Goal: Task Accomplishment & Management: Complete application form

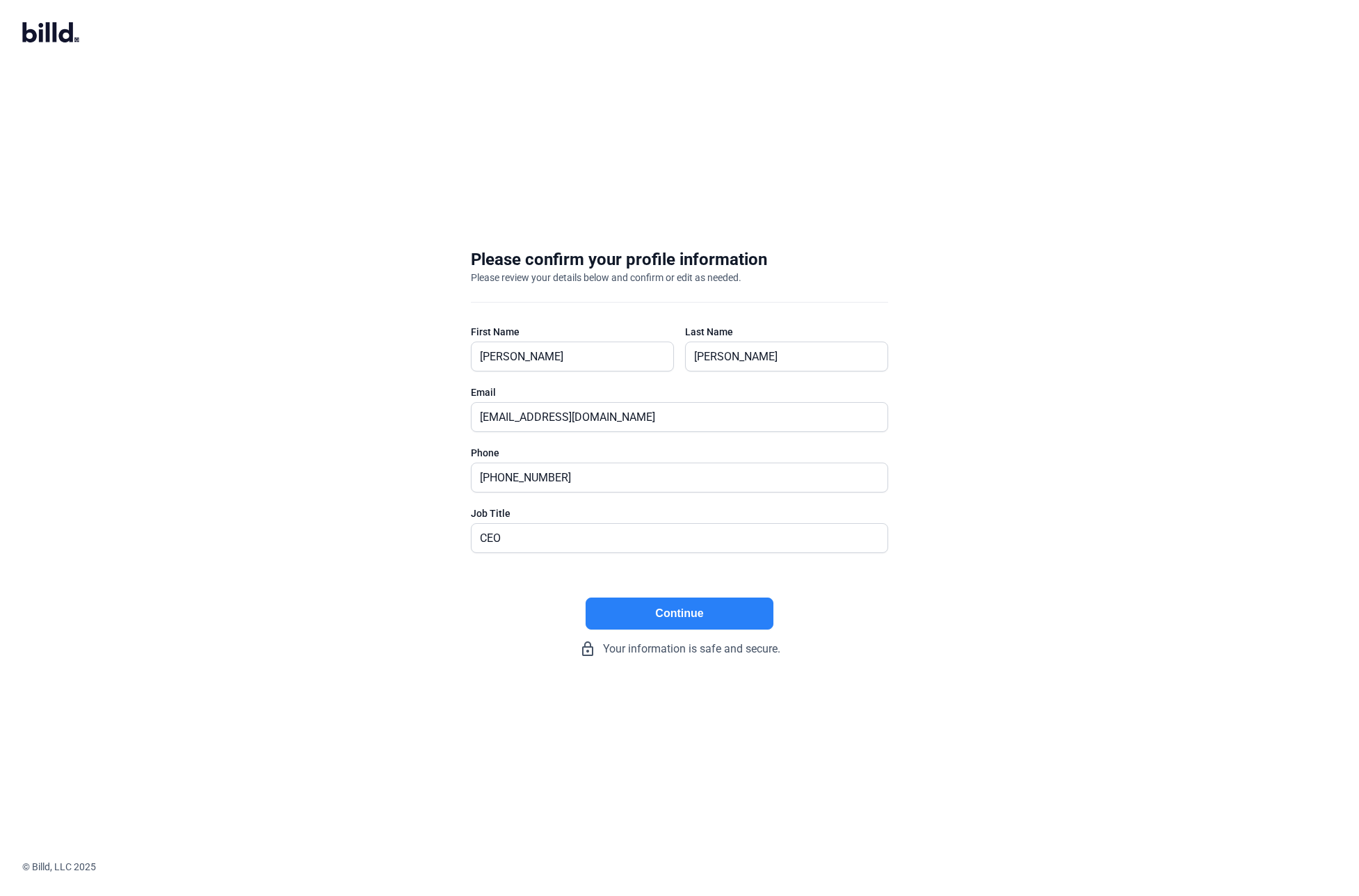
type input "CEO"
click at [713, 620] on button "Continue" at bounding box center [679, 613] width 188 height 32
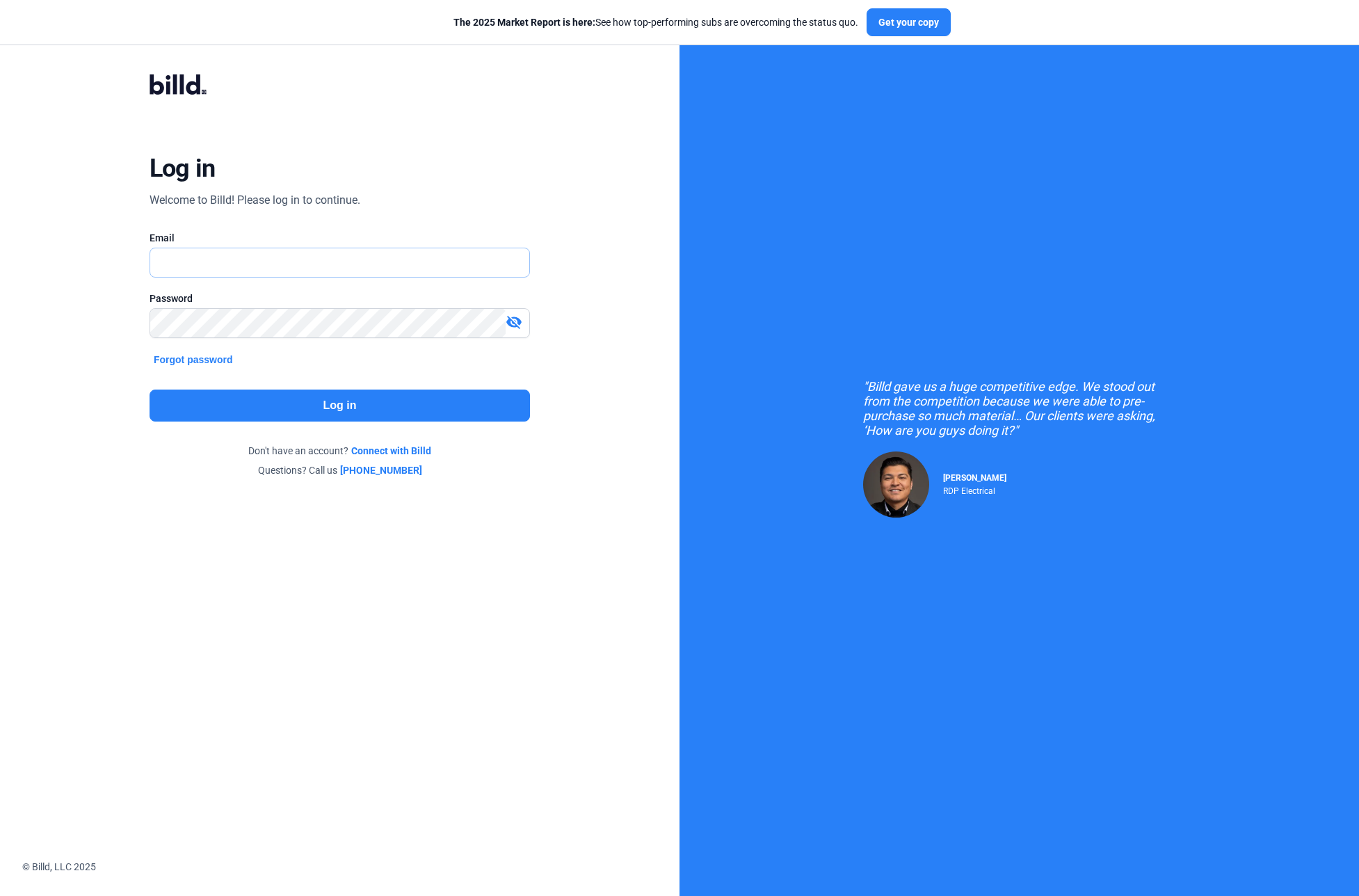
click at [233, 255] on input "text" at bounding box center [332, 262] width 364 height 28
type input "[EMAIL_ADDRESS][DOMAIN_NAME]"
click at [133, 541] on div "Log in Welcome to Billd! Please log in to continue. Email [EMAIL_ADDRESS][DOMAI…" at bounding box center [340, 276] width 680 height 552
click at [208, 410] on button "Log in" at bounding box center [340, 405] width 381 height 32
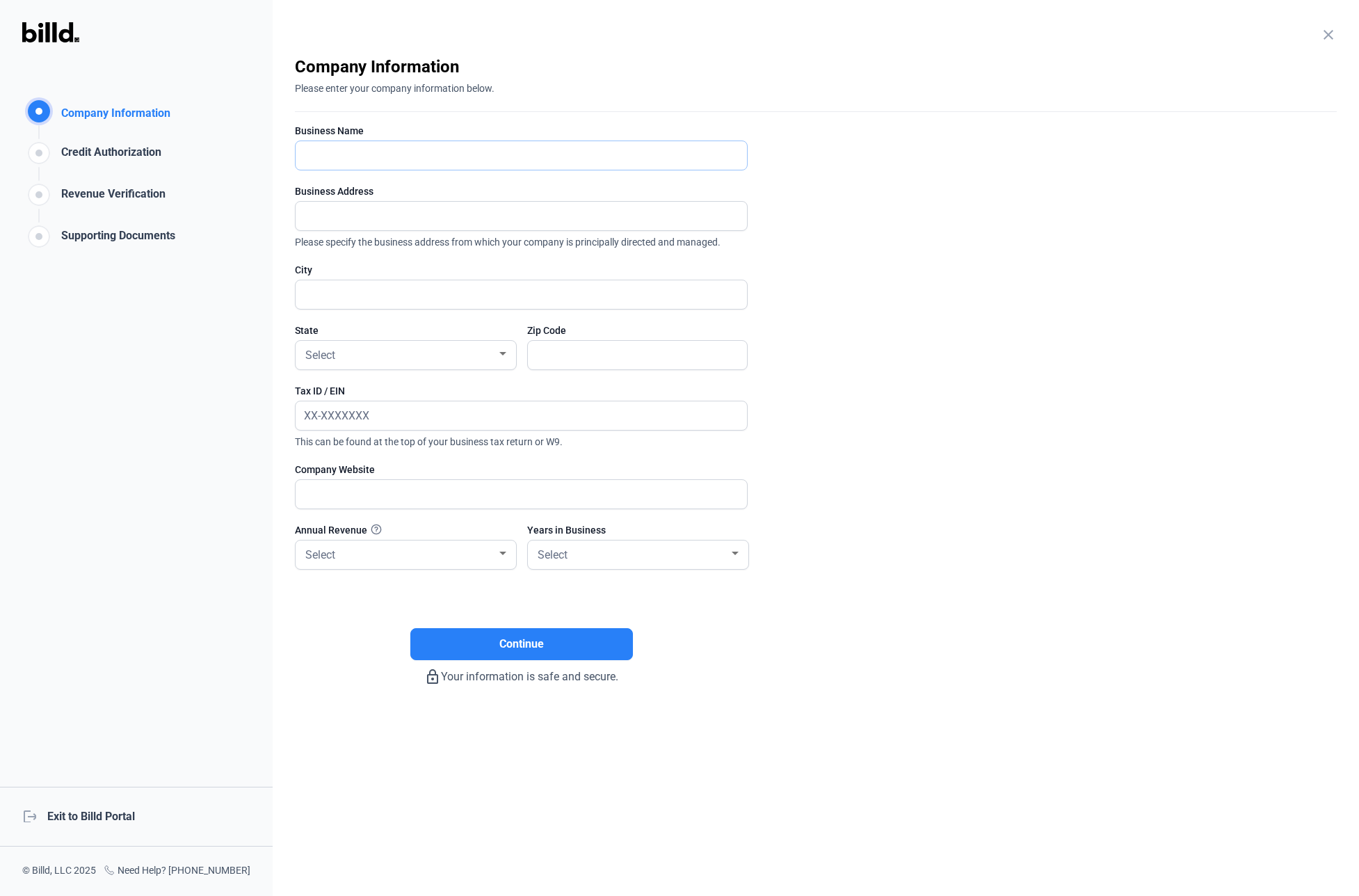
click at [359, 161] on input "text" at bounding box center [513, 155] width 436 height 28
click at [416, 151] on input "text" at bounding box center [521, 155] width 451 height 28
type input "iStudio Projects Inc"
click at [851, 114] on enrollment-step "close Company Information Please enter your company information below. Business…" at bounding box center [816, 370] width 1042 height 629
click at [338, 216] on input "text" at bounding box center [513, 215] width 436 height 28
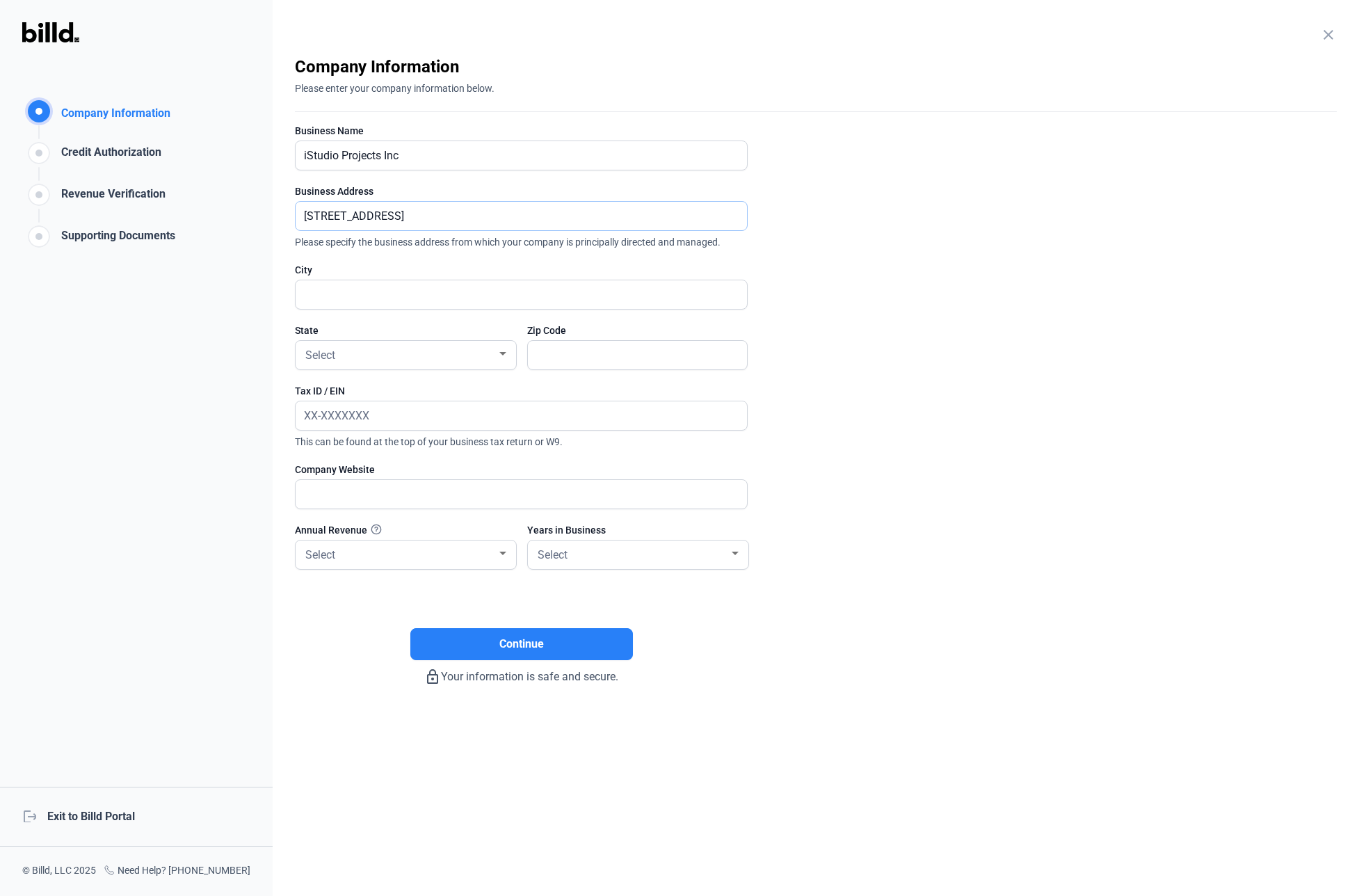
type input "[STREET_ADDRESS]"
click at [898, 259] on enrollment-step "close Company Information Please enter your company information below. Business…" at bounding box center [816, 370] width 1042 height 629
click at [367, 295] on input "text" at bounding box center [513, 294] width 436 height 28
type input "[GEOGRAPHIC_DATA]"
drag, startPoint x: 1004, startPoint y: 305, endPoint x: 347, endPoint y: 393, distance: 662.9
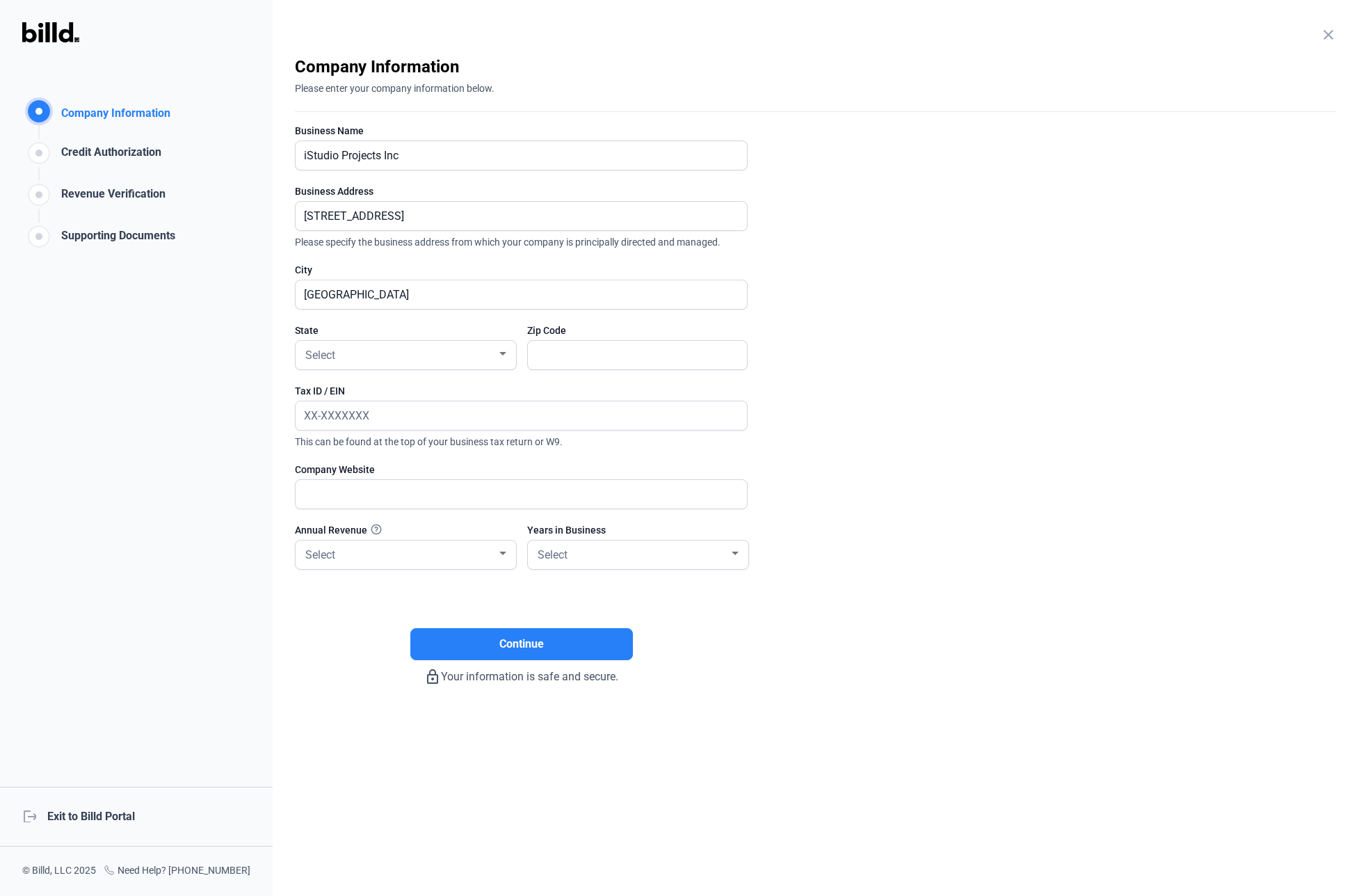
click at [1003, 305] on enrollment-step "close Company Information Please enter your company information below. Business…" at bounding box center [816, 370] width 1042 height 629
click at [359, 359] on div "Select" at bounding box center [399, 354] width 194 height 20
click at [356, 382] on span "[GEOGRAPHIC_DATA]" at bounding box center [406, 393] width 207 height 25
click at [569, 358] on input "text" at bounding box center [637, 354] width 219 height 28
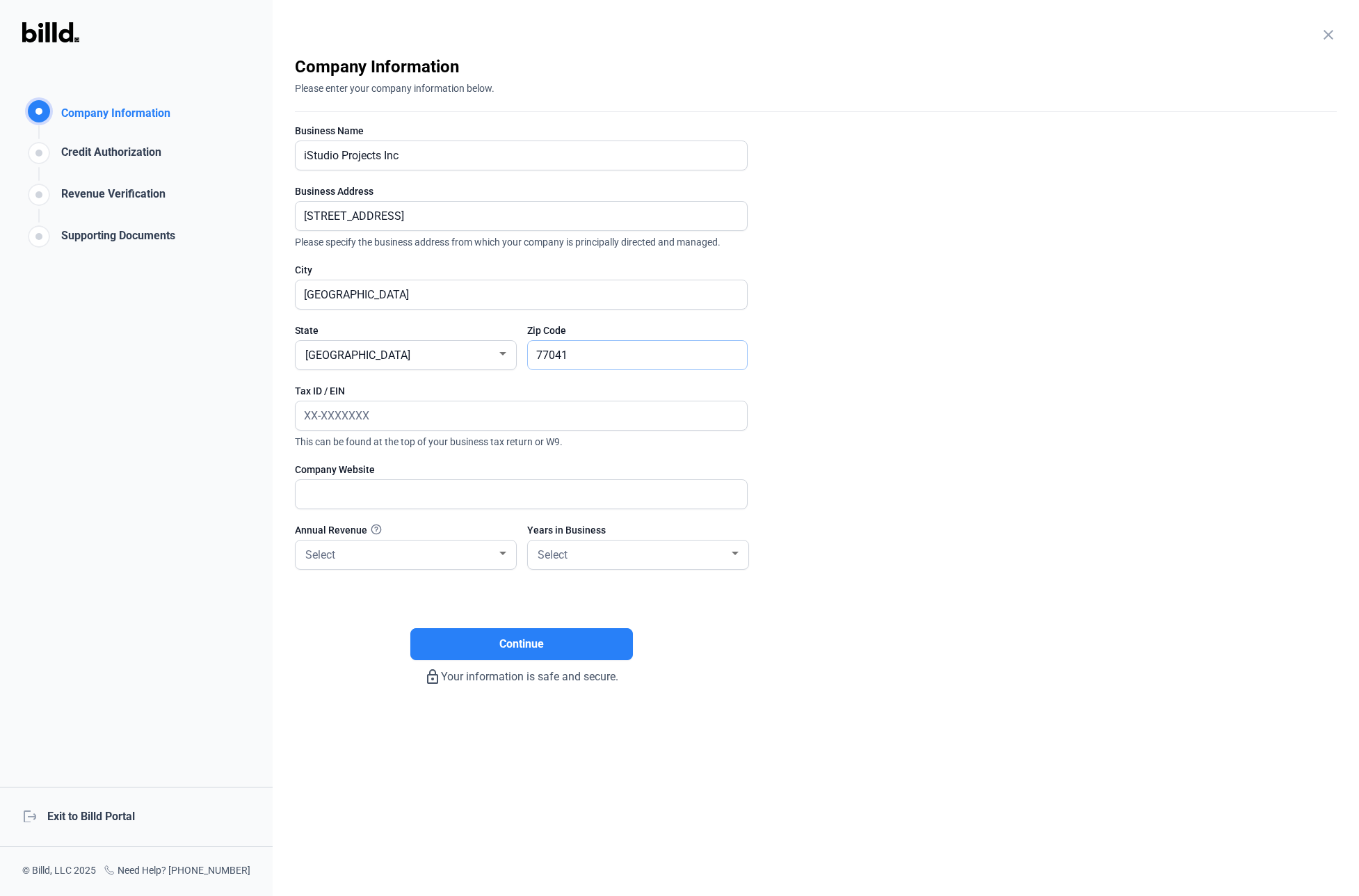
type input "77041"
click at [802, 338] on enrollment-step "close Company Information Please enter your company information below. Business…" at bounding box center [816, 370] width 1042 height 629
click at [422, 420] on input "text" at bounding box center [513, 415] width 436 height 28
type input "[US_EMPLOYER_IDENTIFICATION_NUMBER]"
click at [821, 438] on enrollment-step "close Company Information Please enter your company information below. Business…" at bounding box center [816, 370] width 1042 height 629
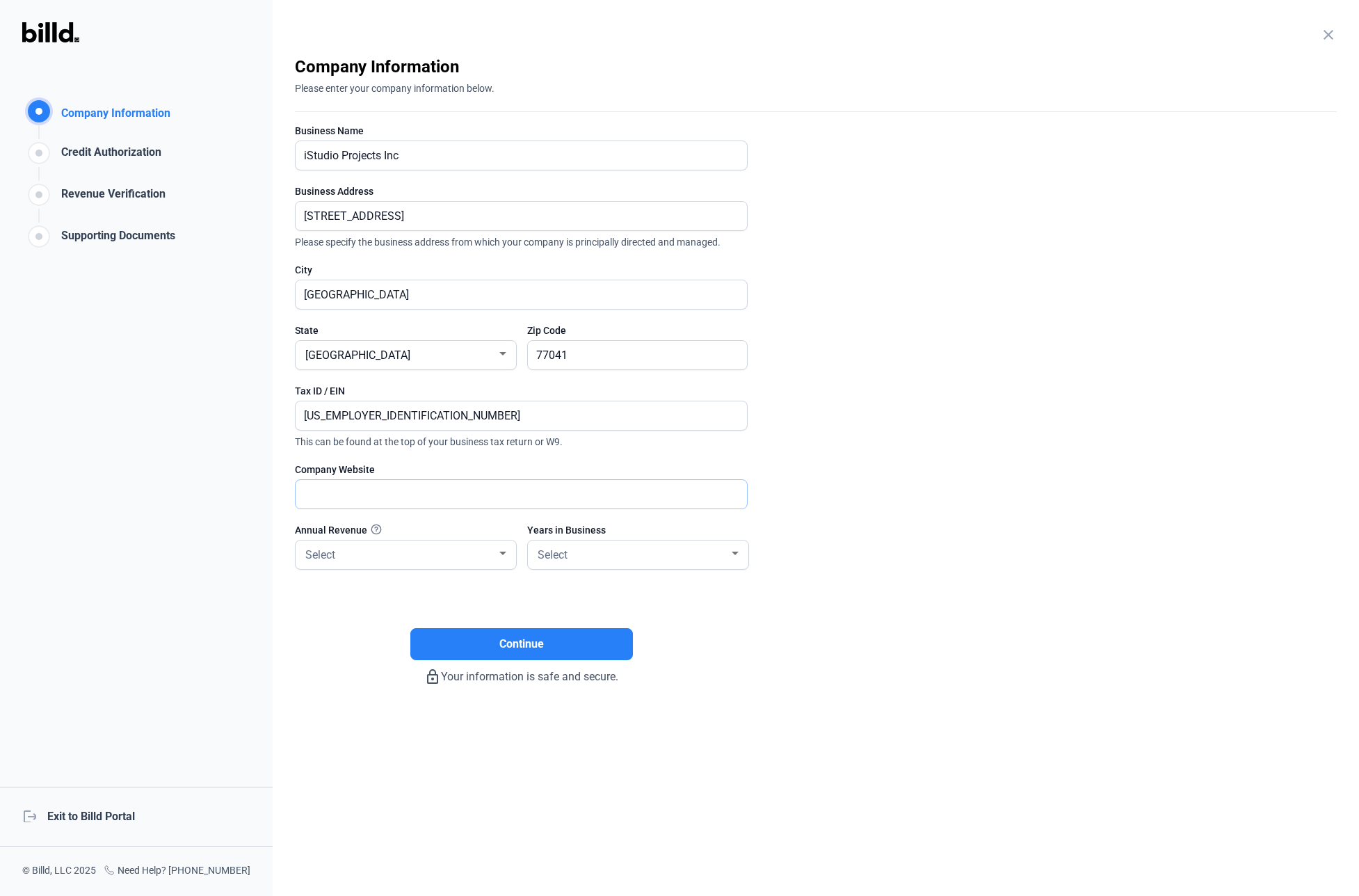
click at [324, 492] on input "text" at bounding box center [513, 494] width 436 height 28
type input "[DOMAIN_NAME]"
click at [411, 546] on div "Select" at bounding box center [399, 554] width 194 height 20
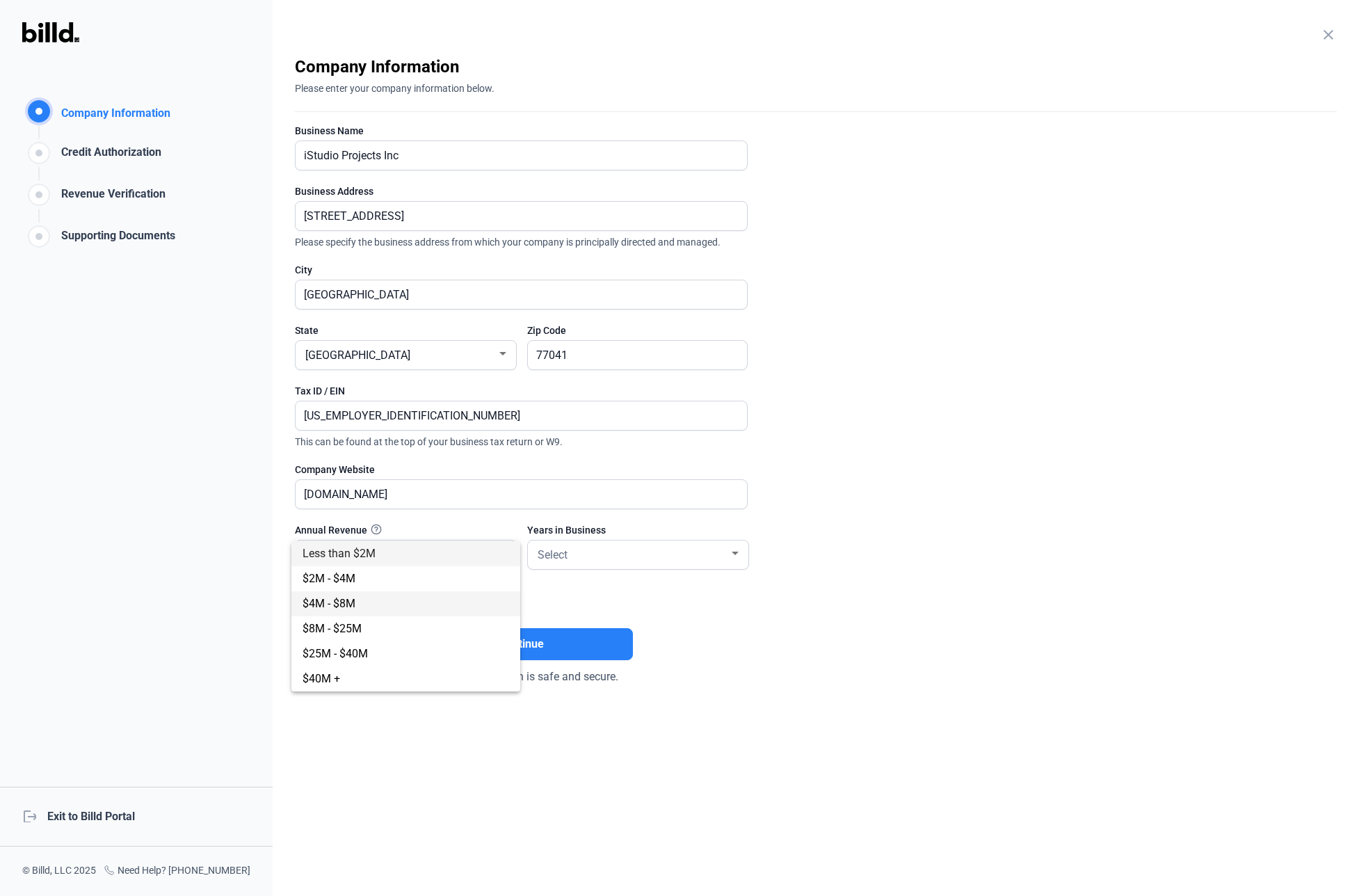
click at [400, 607] on span "$4M - $8M" at bounding box center [406, 603] width 207 height 25
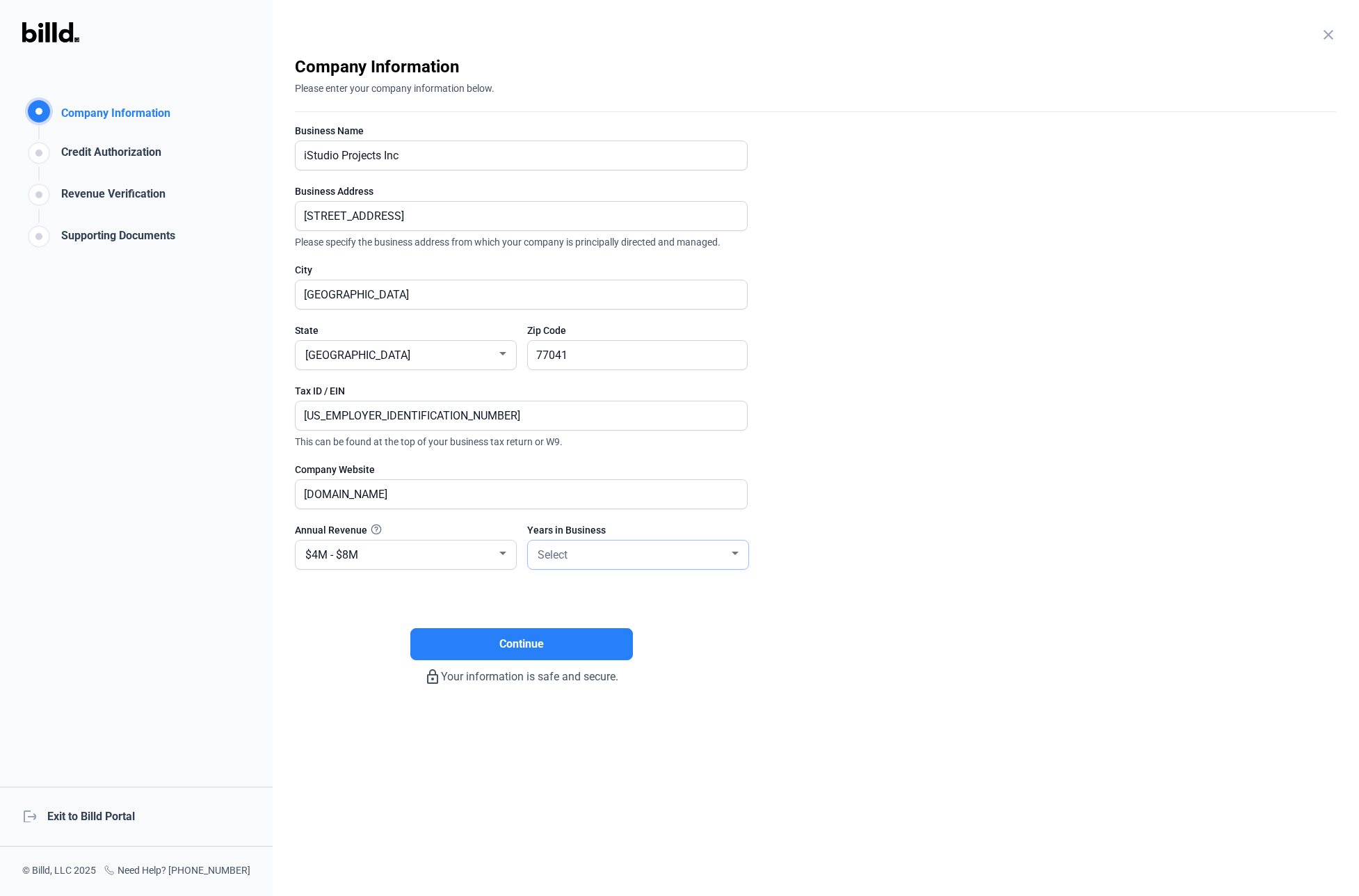
click at [647, 555] on div "Select" at bounding box center [632, 554] width 194 height 20
click at [634, 621] on span "6 - 10 Years" at bounding box center [638, 629] width 207 height 25
click at [780, 642] on enrollment-step "close Company Information Please enter your company information below. Business…" at bounding box center [816, 370] width 1042 height 629
click at [590, 642] on button "Continue" at bounding box center [522, 643] width 223 height 32
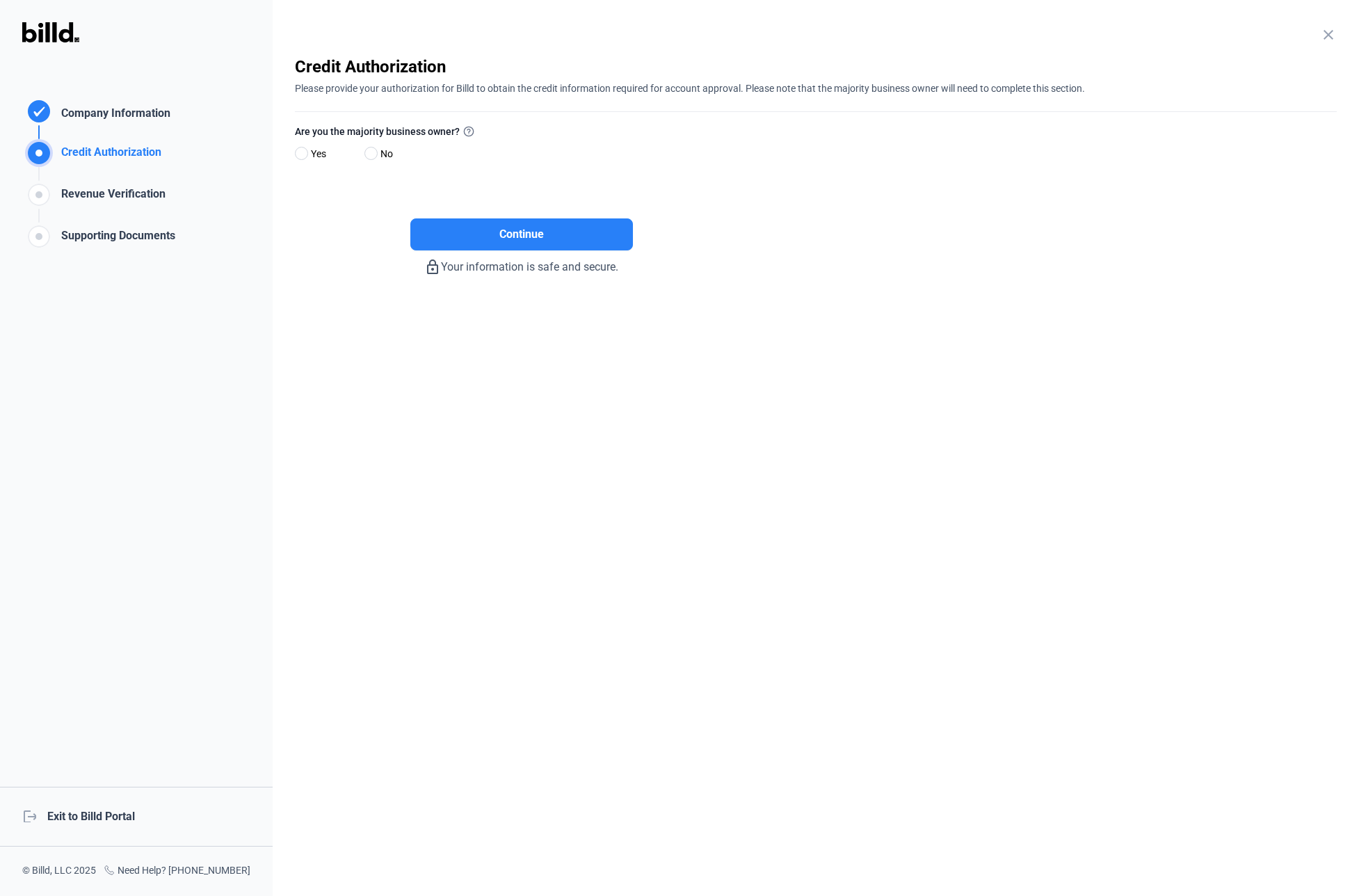
click at [314, 152] on span "Yes" at bounding box center [316, 154] width 21 height 17
click at [305, 152] on input "Yes" at bounding box center [300, 154] width 11 height 11
radio input "true"
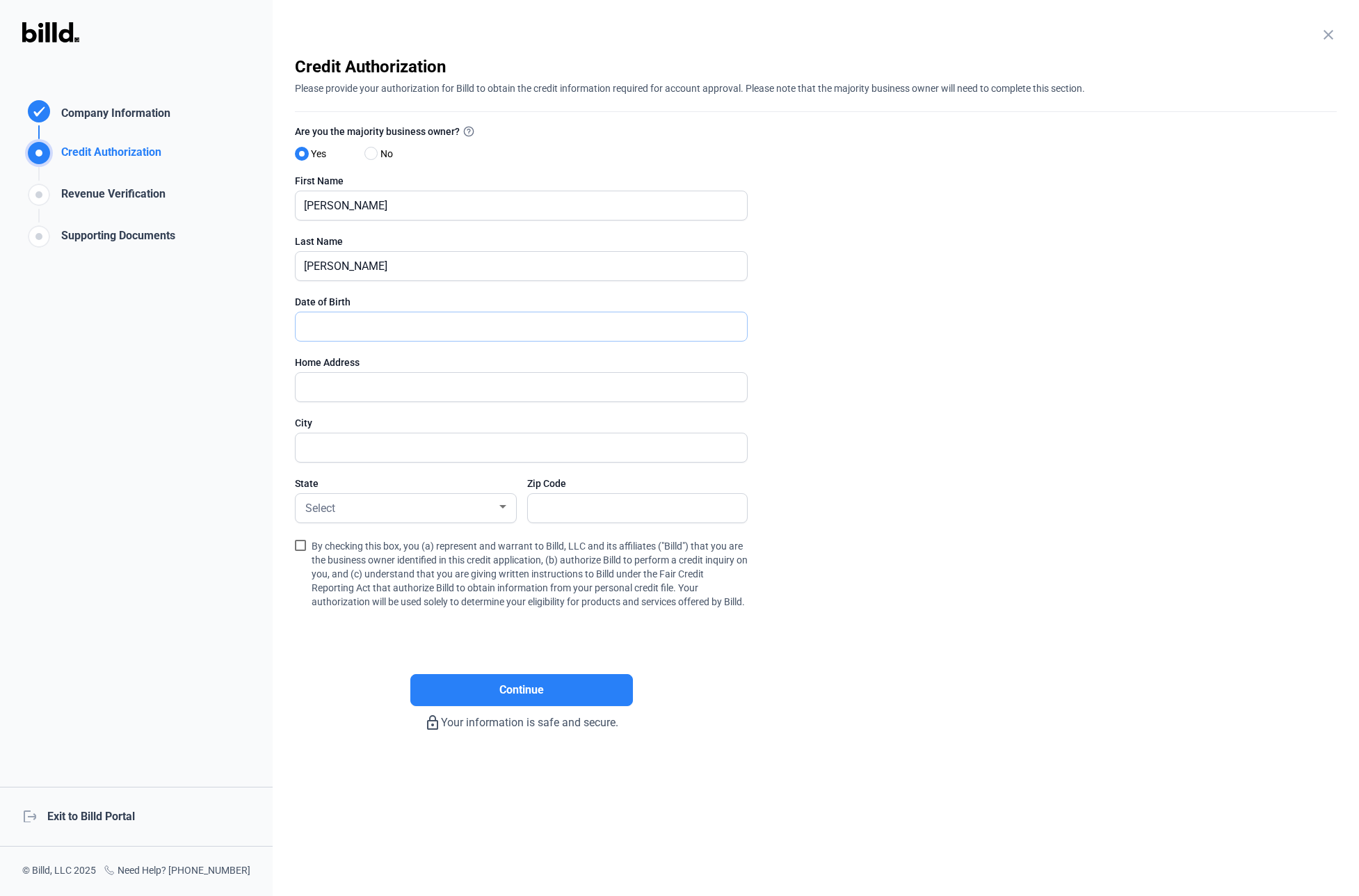
click at [406, 332] on input "text" at bounding box center [521, 326] width 451 height 28
type input "[DATE]"
click at [449, 387] on input "text" at bounding box center [513, 386] width 436 height 28
type input "[STREET_ADDRESS][PERSON_NAME]"
click at [191, 387] on div "Credit Authorization Company Information Credit Authorization Revenue Verificat…" at bounding box center [136, 448] width 272 height 896
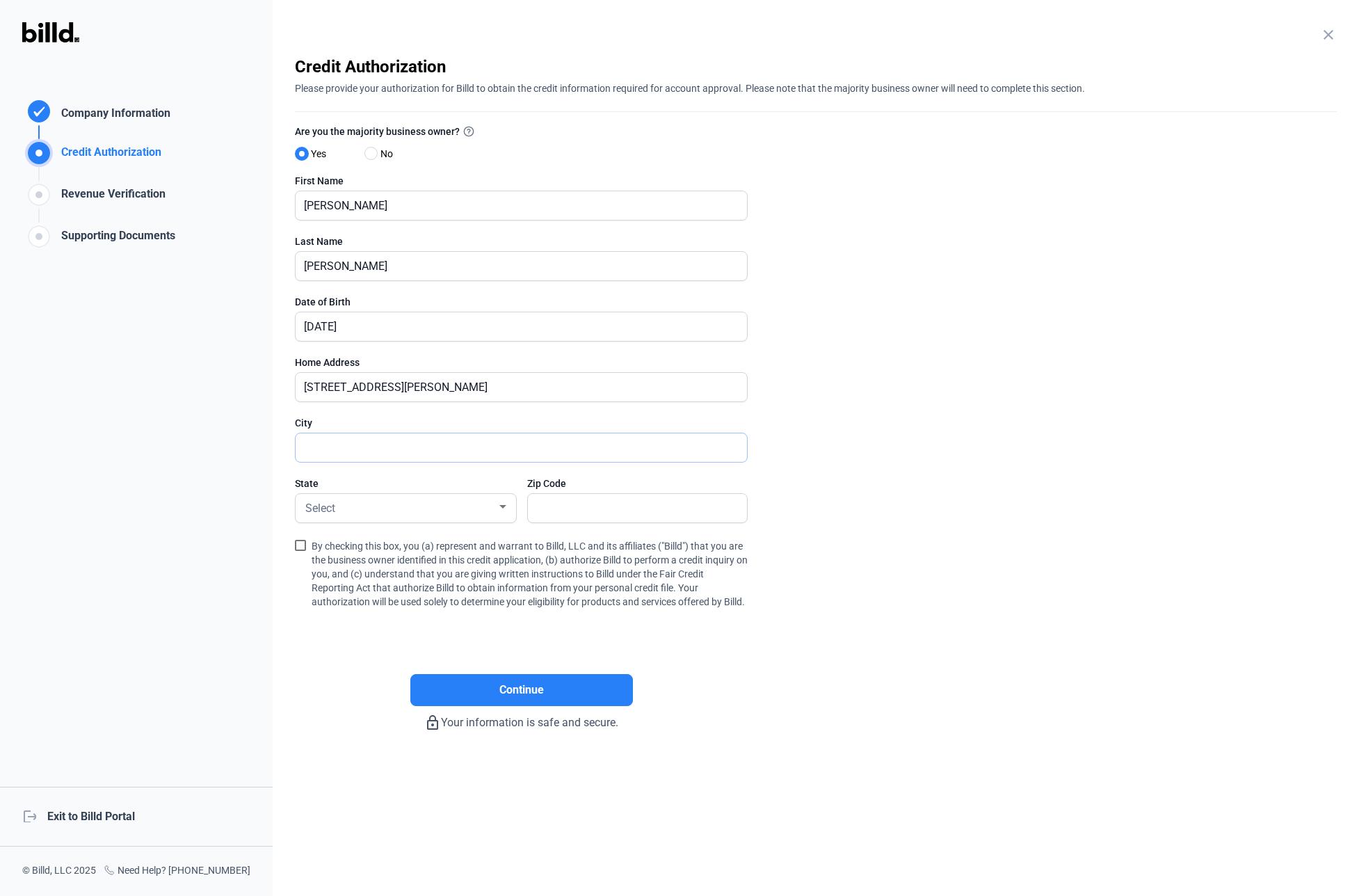
click at [328, 449] on input "text" at bounding box center [513, 447] width 436 height 28
type input "[GEOGRAPHIC_DATA]"
click at [848, 462] on enrollment-step "close Credit Authorization Please provide your authorization for Billd to obtai…" at bounding box center [816, 393] width 1042 height 675
click at [442, 506] on div "Select" at bounding box center [399, 507] width 194 height 20
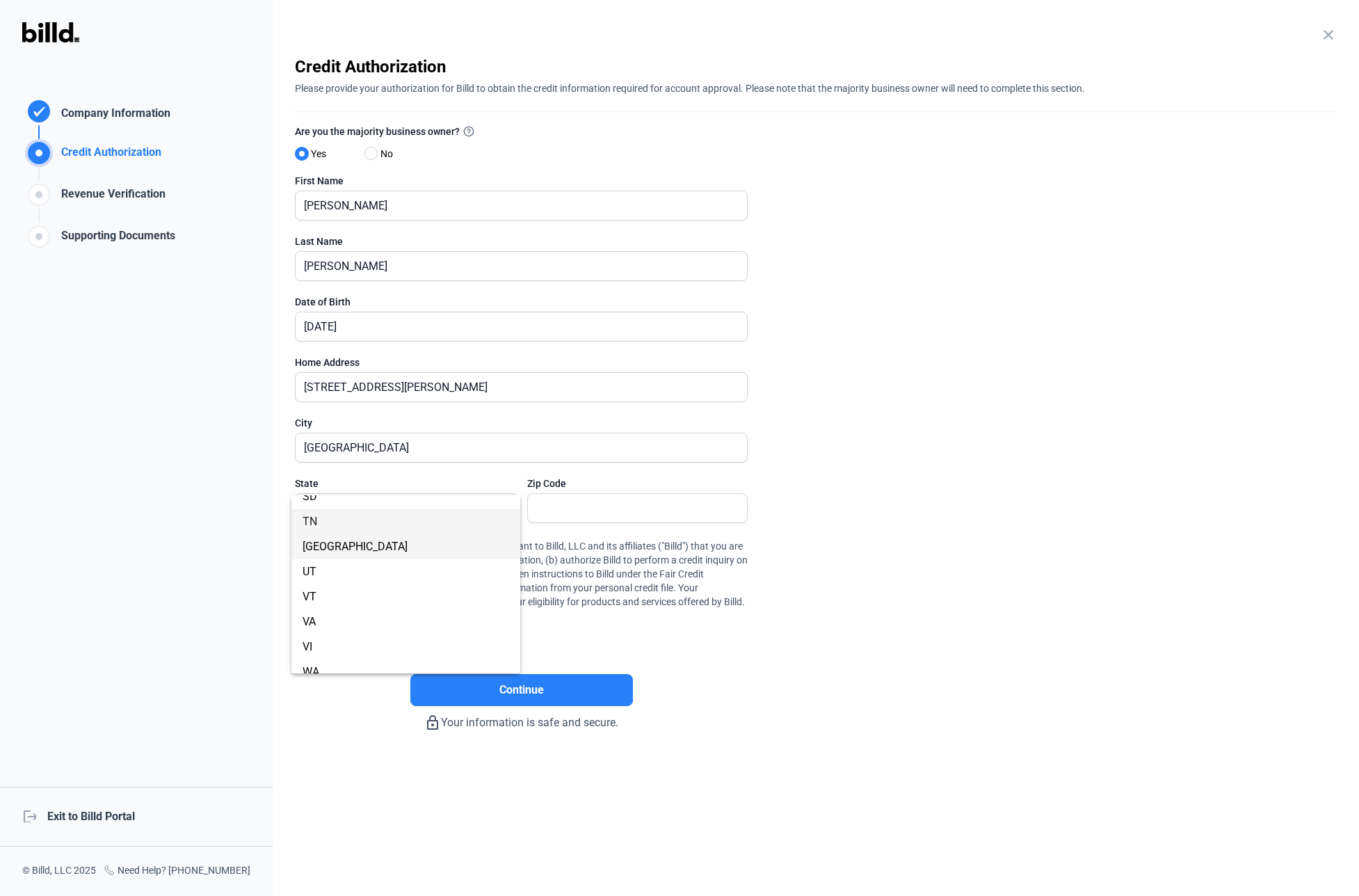
click at [380, 537] on span "[GEOGRAPHIC_DATA]" at bounding box center [406, 546] width 207 height 25
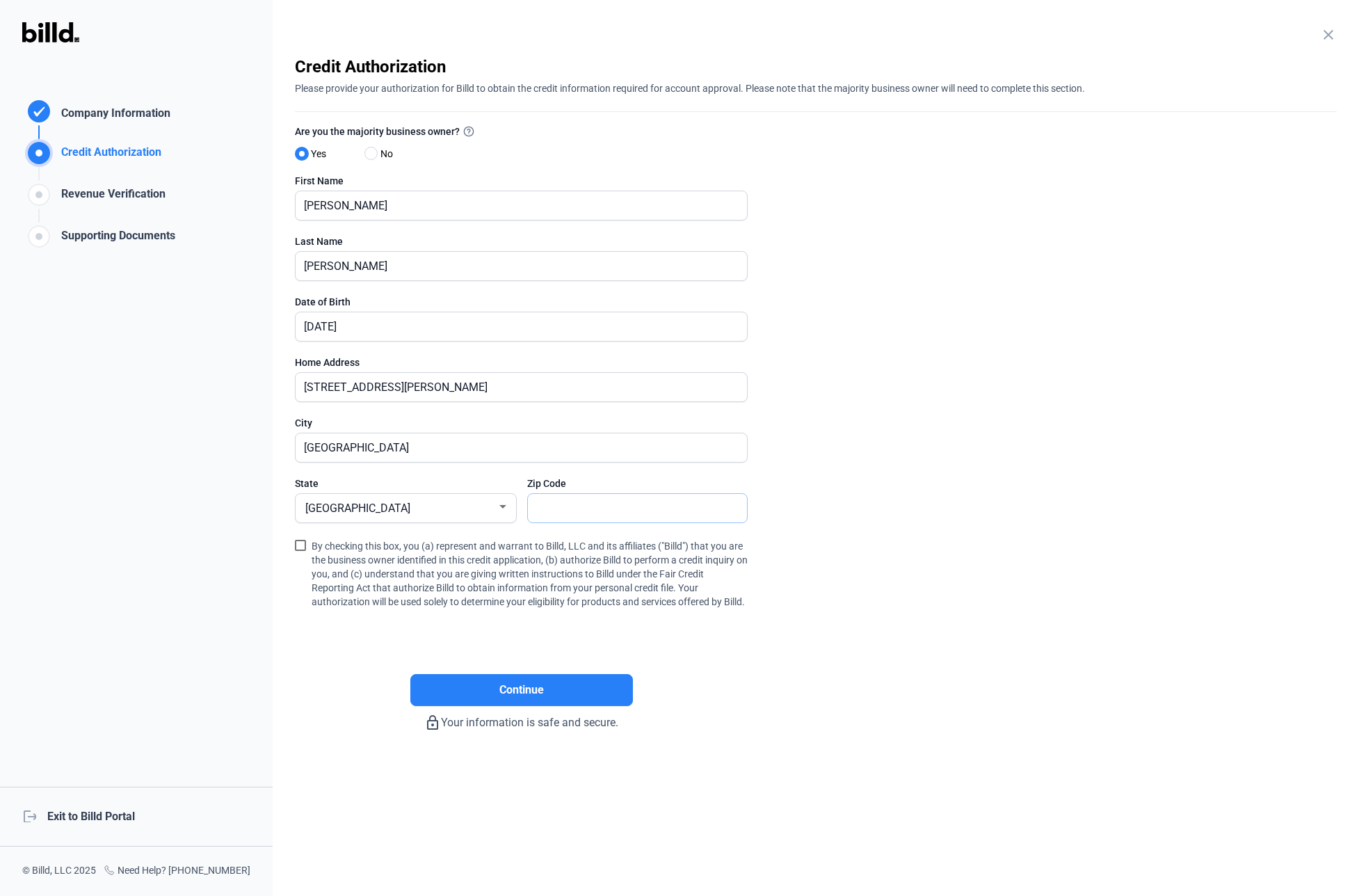
click at [562, 500] on input "text" at bounding box center [629, 507] width 204 height 28
type input "77055"
click at [995, 441] on enrollment-step "close Credit Authorization Please provide your authorization for Billd to obtai…" at bounding box center [816, 393] width 1042 height 675
click at [302, 549] on span at bounding box center [301, 546] width 11 height 11
click at [0, 0] on input "By checking this box, you (a) represent and warrant to Billd, LLC and its affil…" at bounding box center [0, 0] width 0 height 0
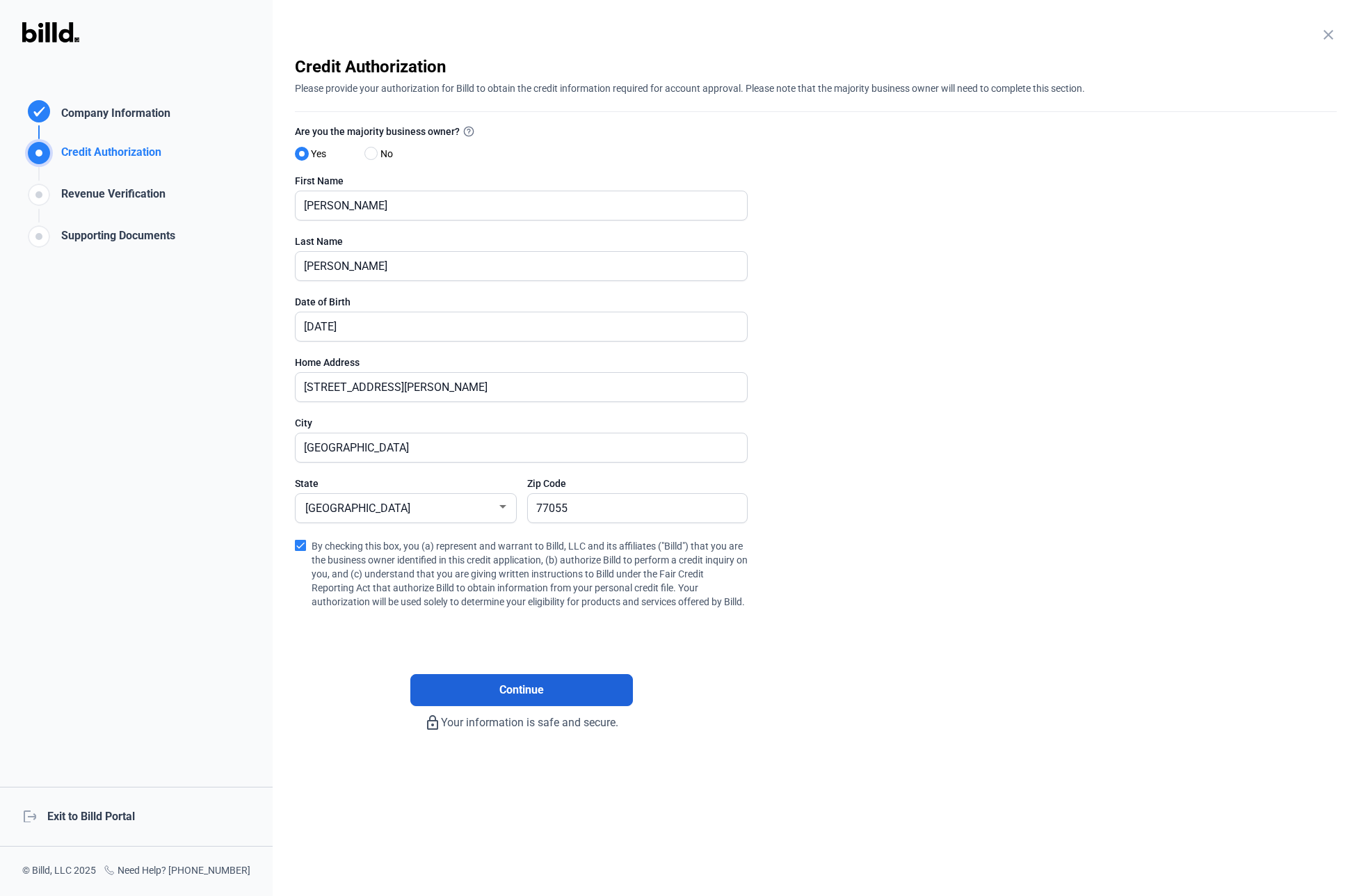
click at [533, 690] on button "Continue" at bounding box center [522, 689] width 223 height 32
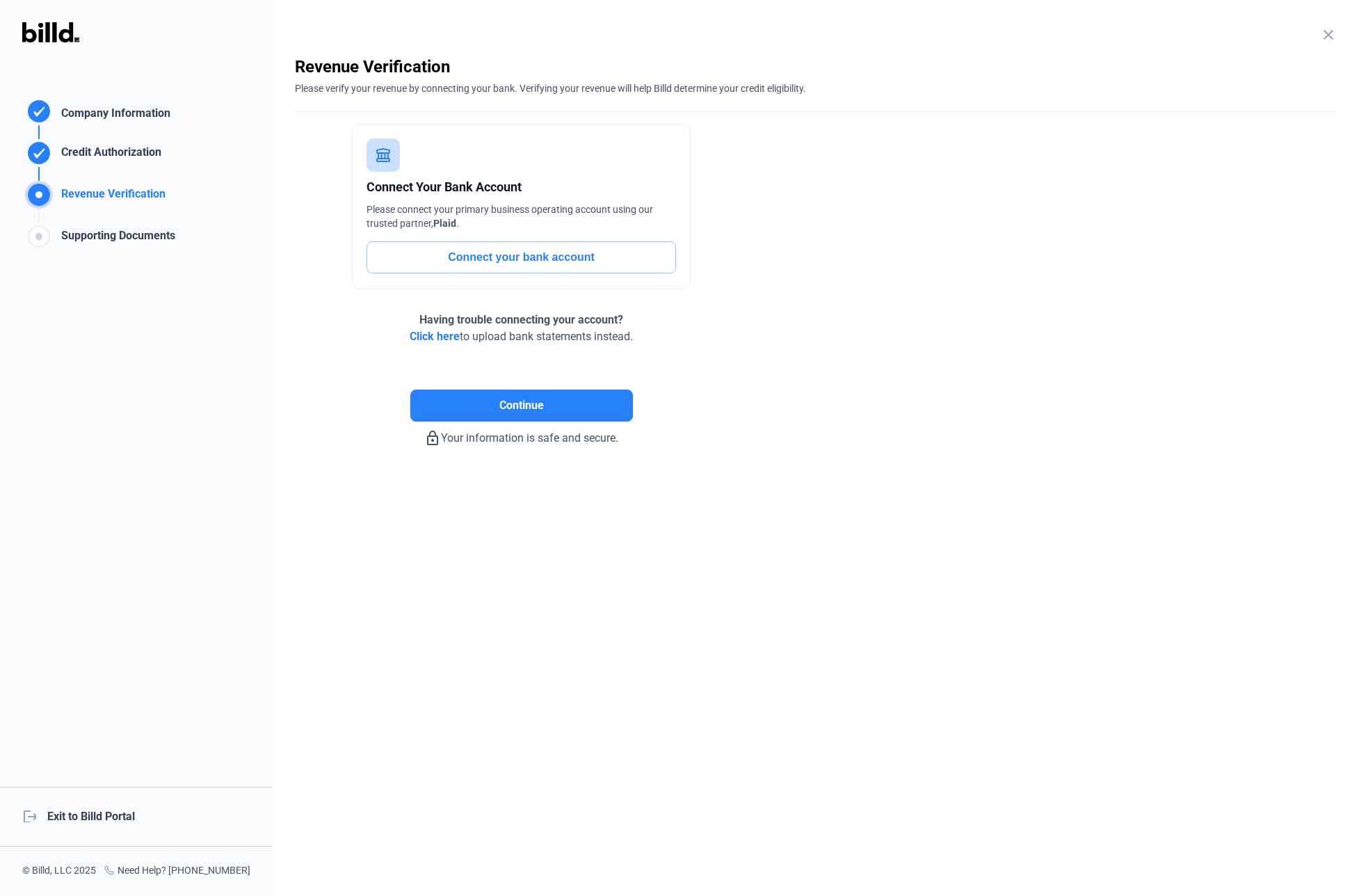
click at [470, 256] on button "Connect your bank account" at bounding box center [521, 257] width 310 height 32
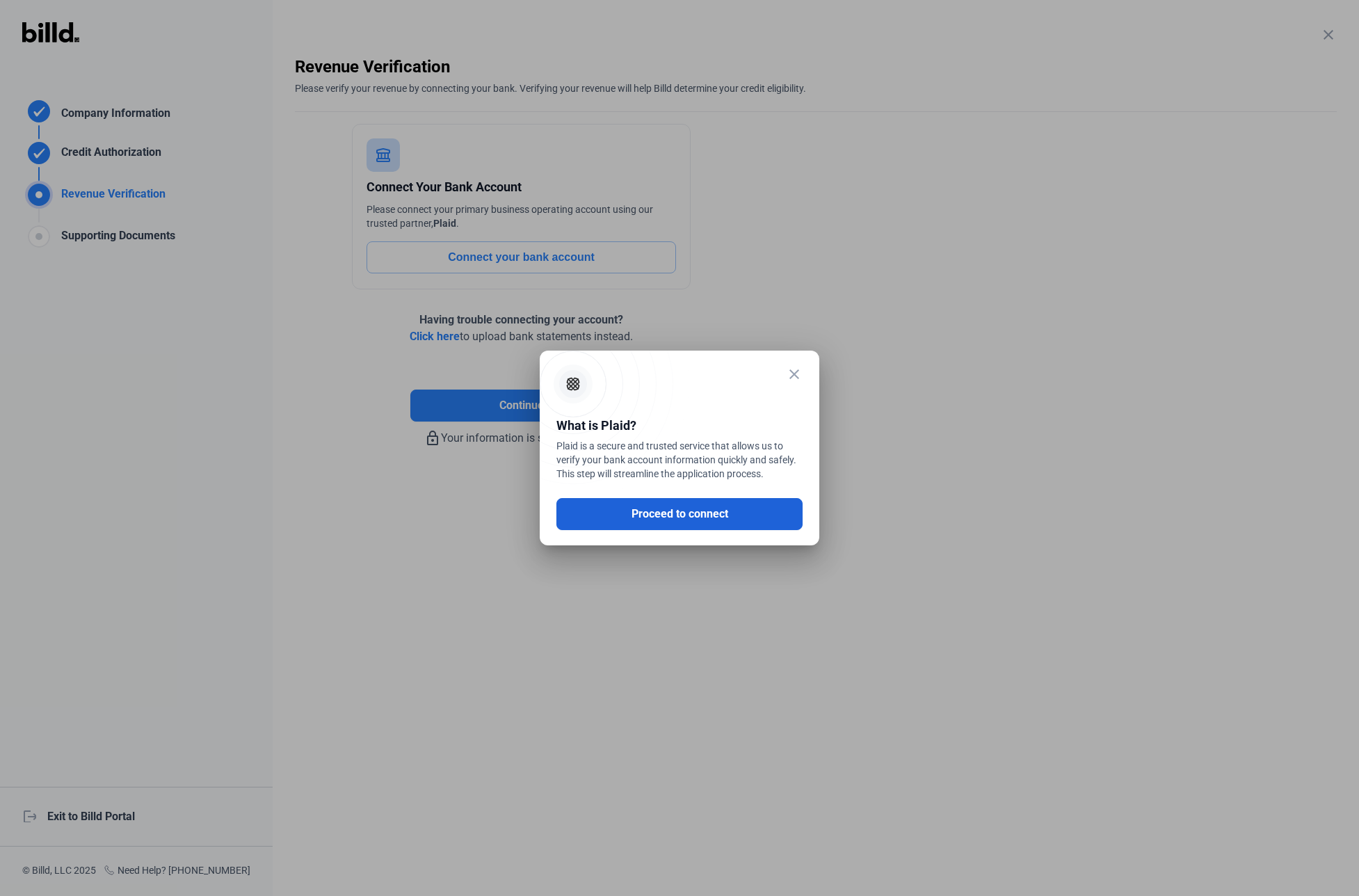
click at [634, 511] on button "Proceed to connect" at bounding box center [679, 513] width 246 height 32
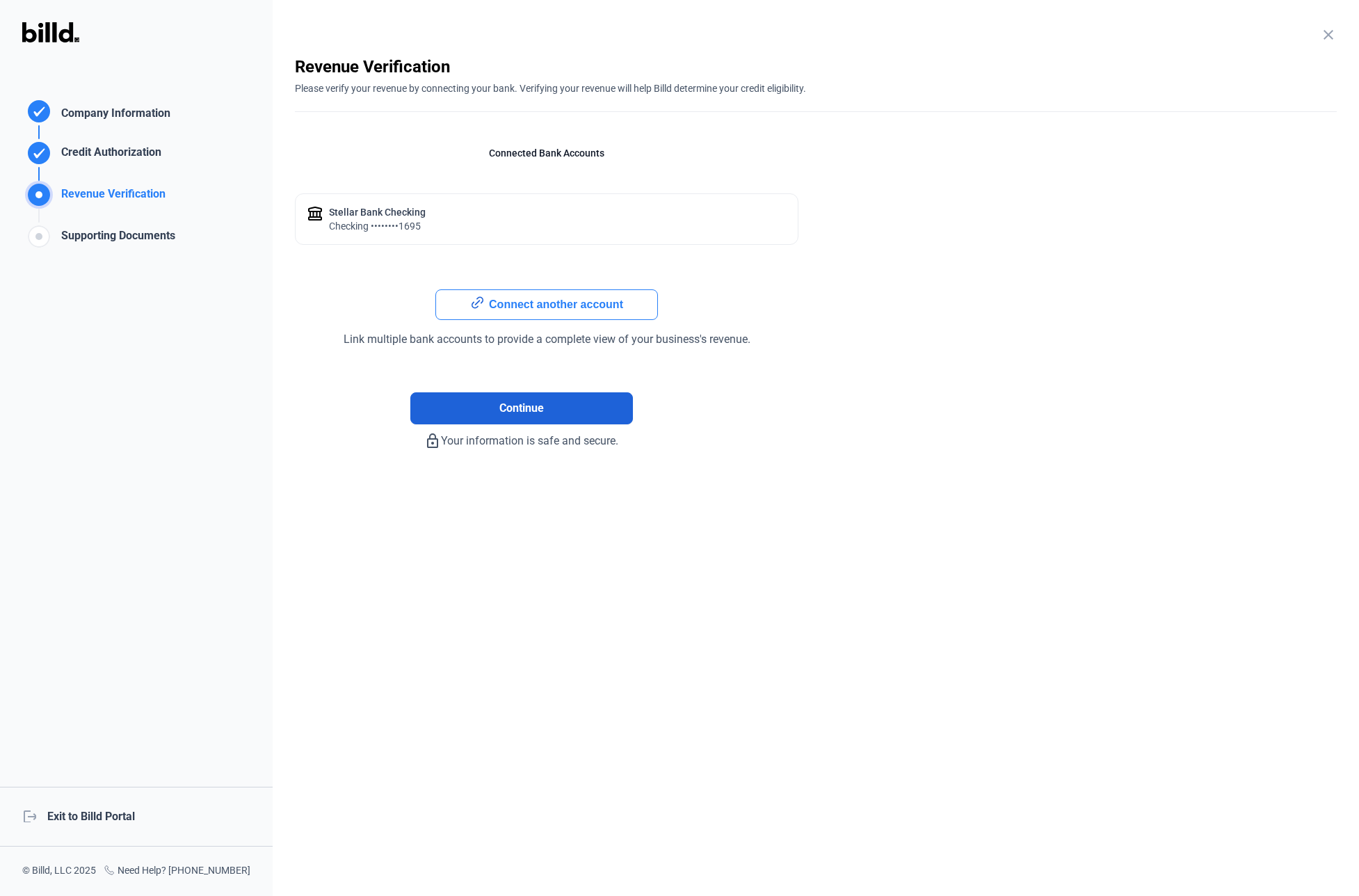
click at [540, 409] on span "Continue" at bounding box center [521, 408] width 45 height 17
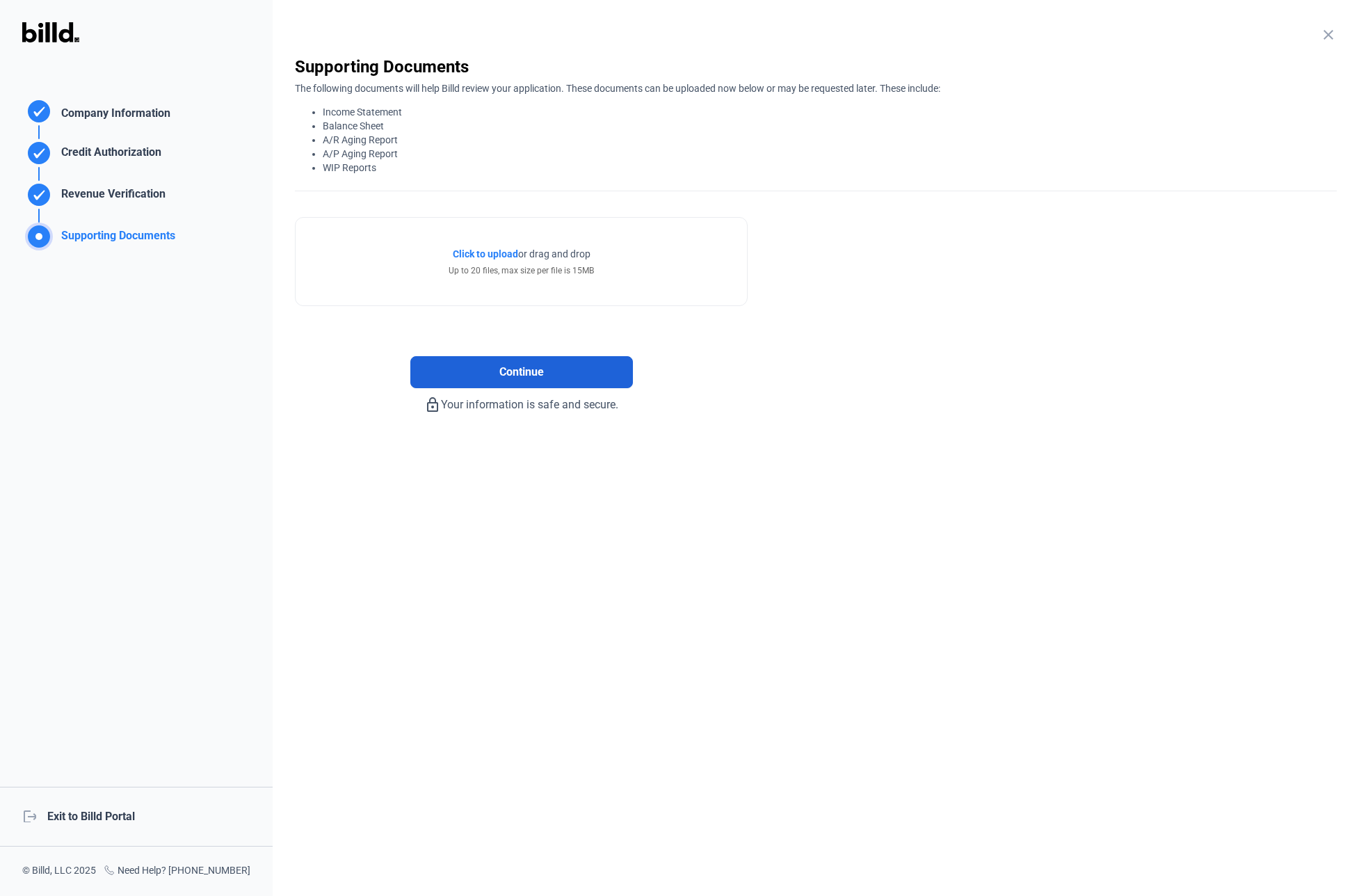
click at [500, 366] on span "Continue" at bounding box center [521, 372] width 45 height 17
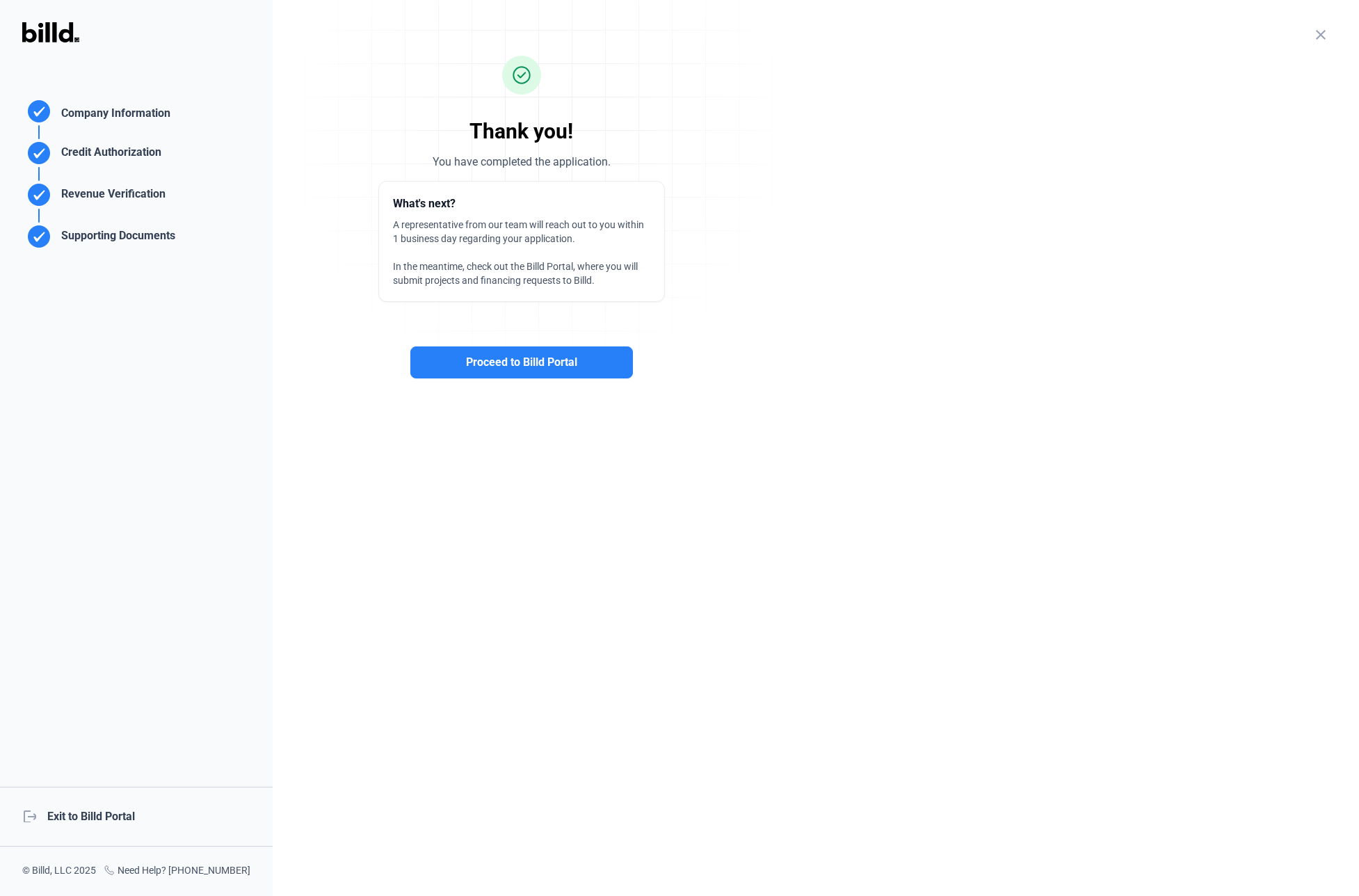
click at [500, 366] on span "Proceed to Billd Portal" at bounding box center [521, 362] width 111 height 17
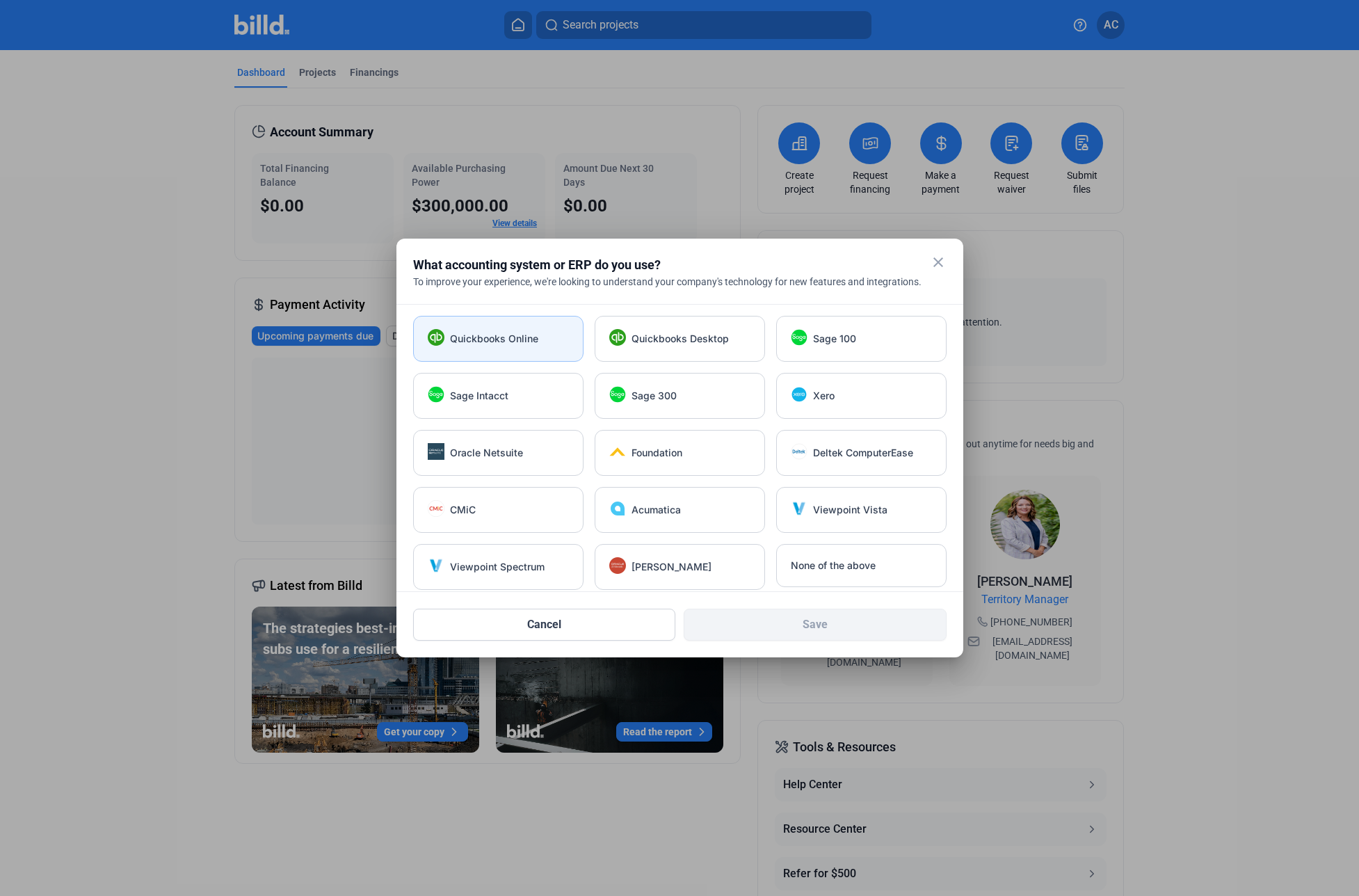
click at [481, 341] on span "Quickbooks Online" at bounding box center [494, 338] width 89 height 14
click at [896, 632] on button "Save" at bounding box center [815, 624] width 263 height 32
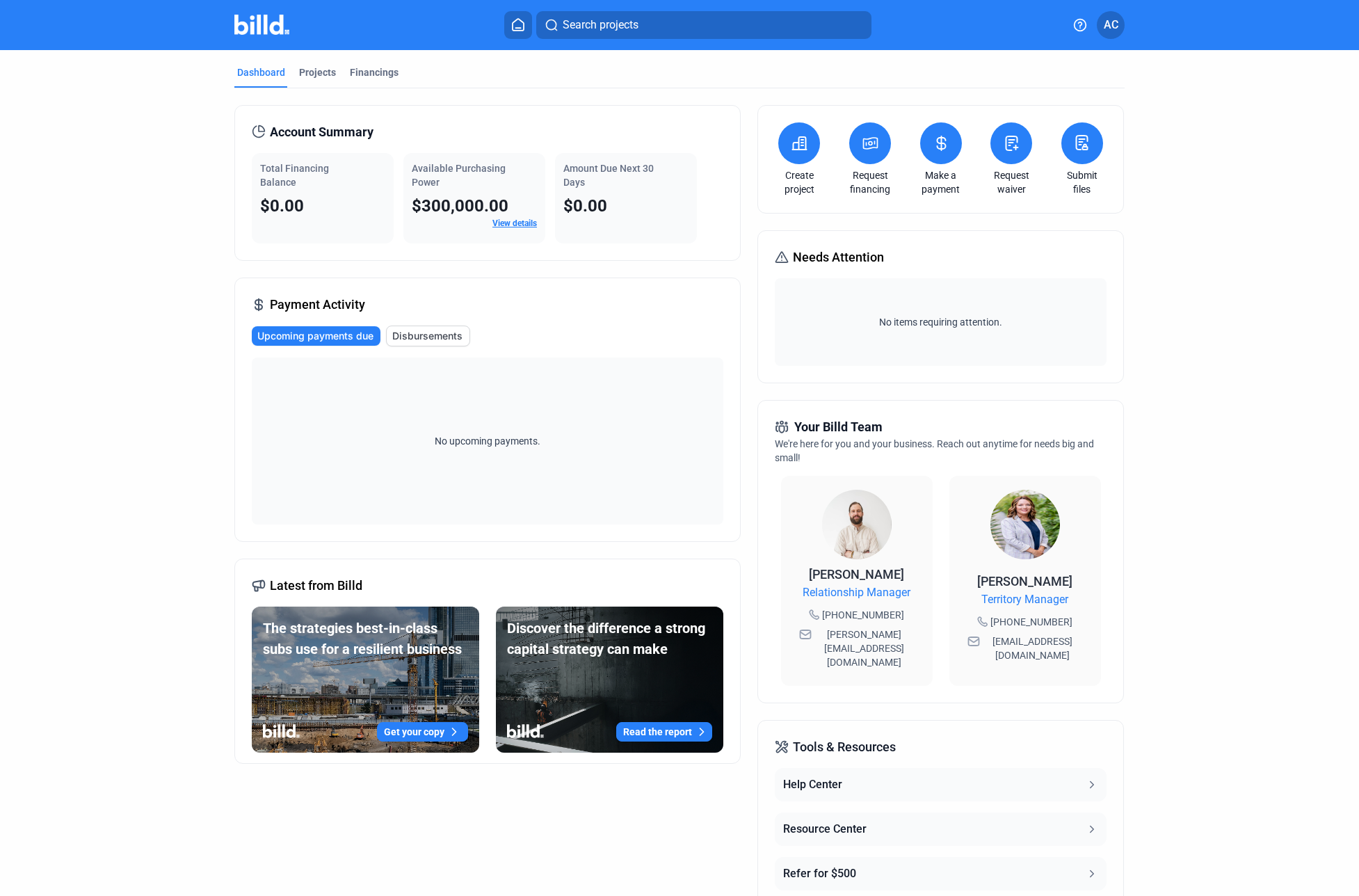
drag, startPoint x: 409, startPoint y: 170, endPoint x: 441, endPoint y: 178, distance: 33.0
click at [438, 177] on div "Available Purchasing Power" at bounding box center [474, 175] width 125 height 28
click at [442, 178] on div "Available Purchasing Power" at bounding box center [474, 175] width 125 height 28
click at [302, 79] on div "Projects" at bounding box center [317, 76] width 42 height 22
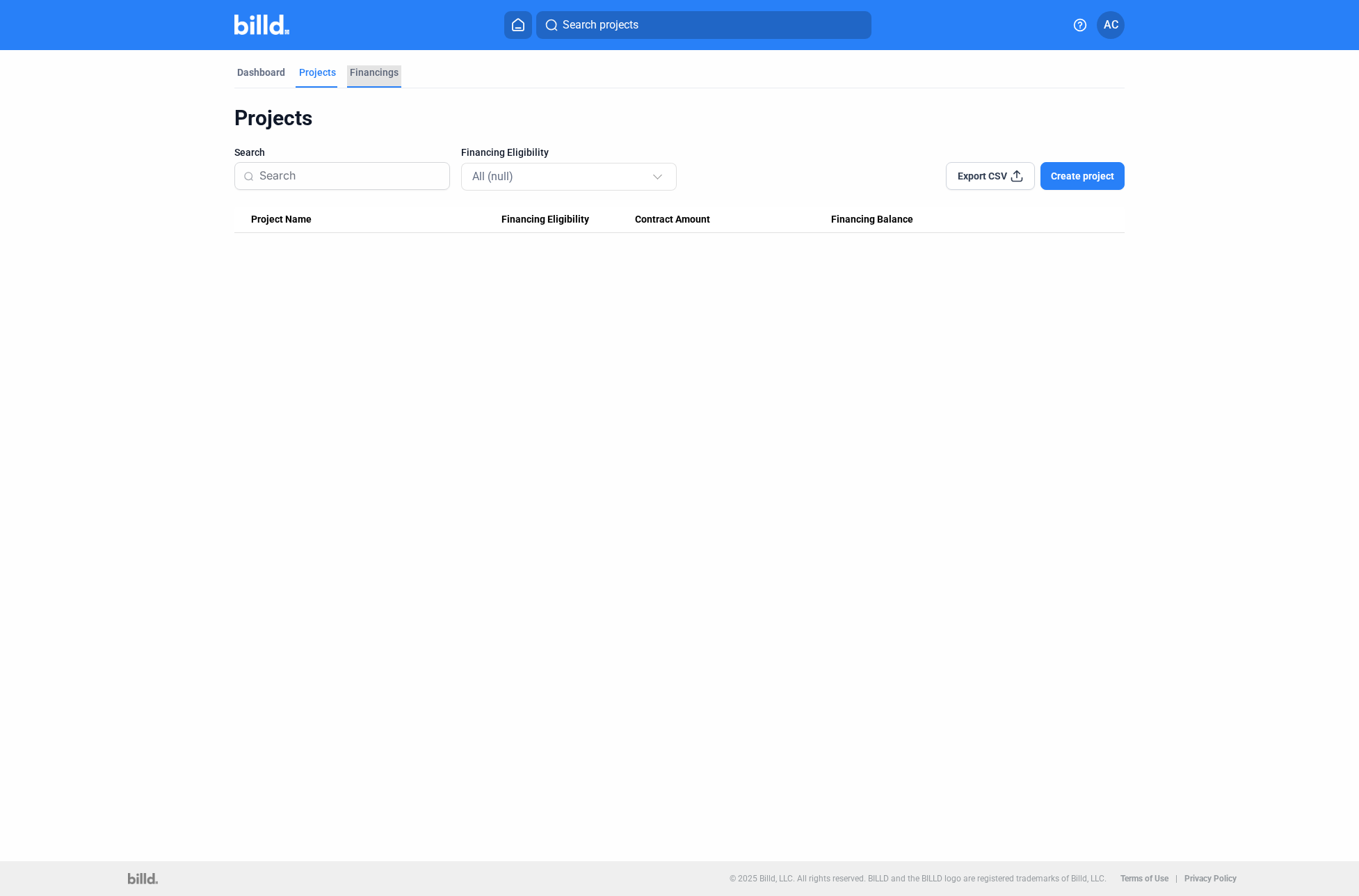
click at [390, 72] on div "Financings" at bounding box center [374, 72] width 49 height 14
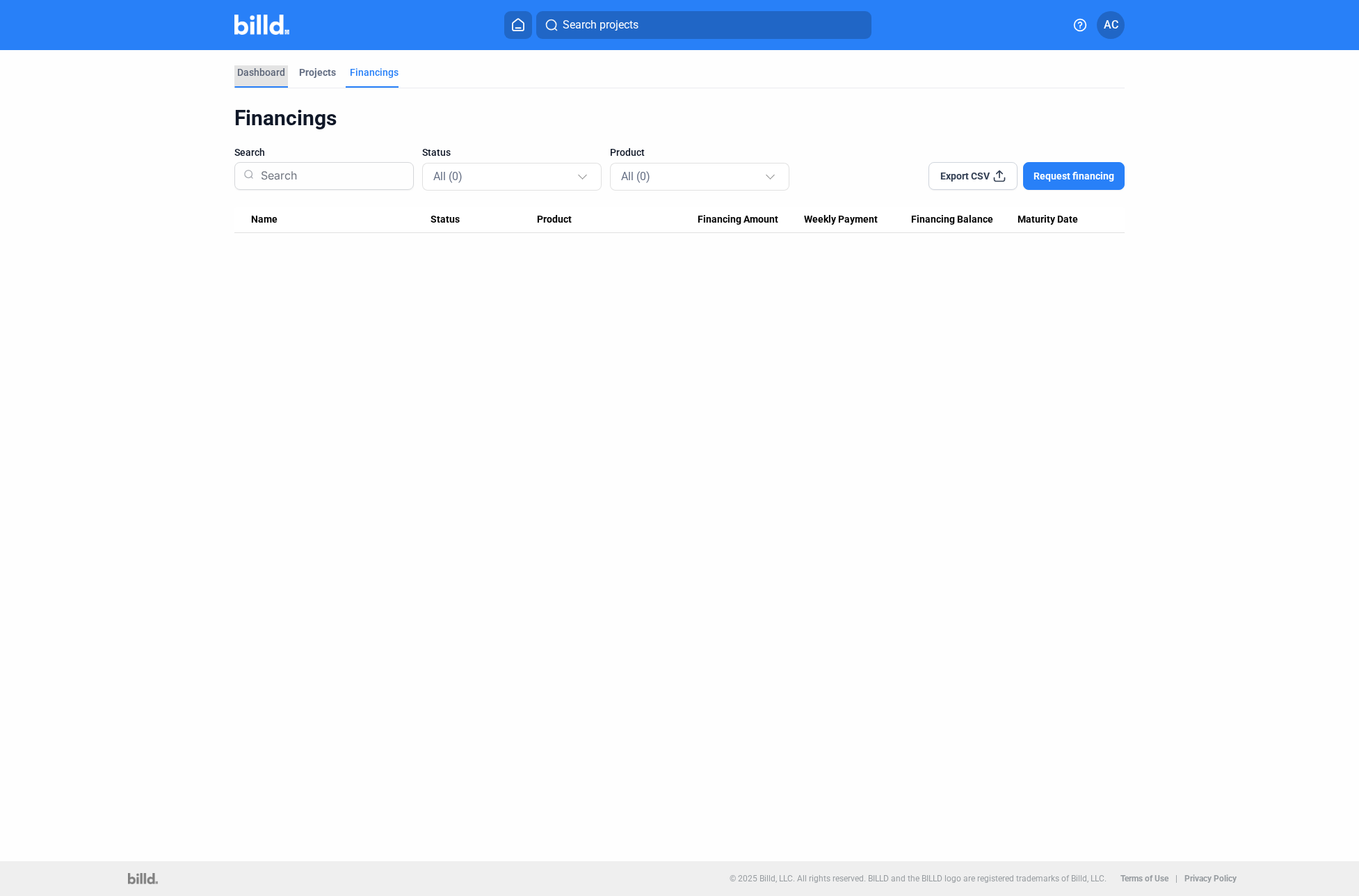
click at [268, 72] on div "Dashboard" at bounding box center [261, 72] width 48 height 14
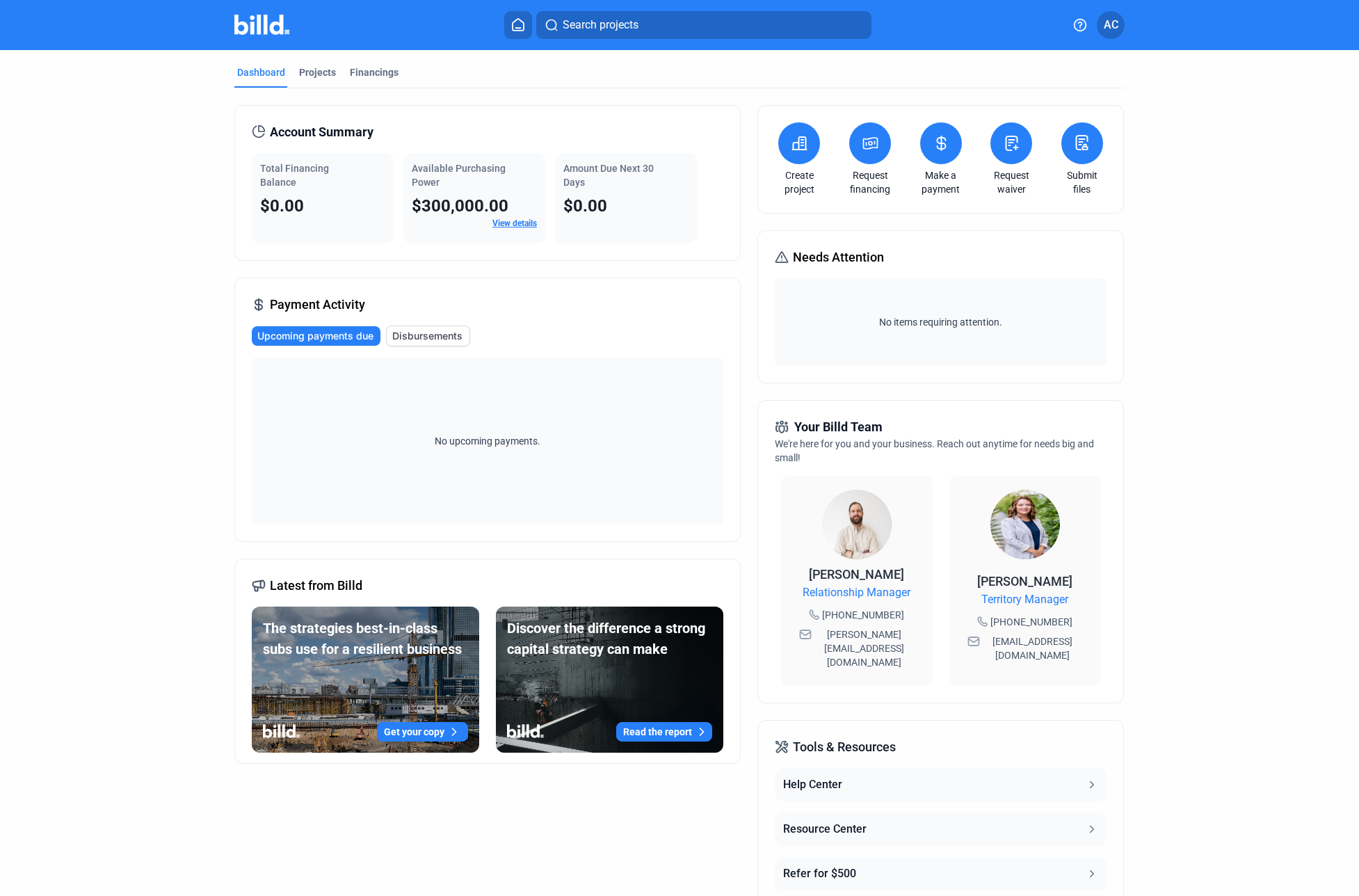
drag, startPoint x: 794, startPoint y: 428, endPoint x: 804, endPoint y: 455, distance: 28.8
click at [804, 455] on div "Your Billd Team We're here for you and your business. Reach out anytime for nee…" at bounding box center [940, 551] width 366 height 303
click at [804, 455] on div "We're here for you and your business. Reach out anytime for needs big and small!" at bounding box center [940, 450] width 331 height 28
drag, startPoint x: 973, startPoint y: 577, endPoint x: 1076, endPoint y: 577, distance: 103.0
click at [1076, 577] on div "[PERSON_NAME] Territory Manager [PHONE_NUMBER] [EMAIL_ADDRESS][DOMAIN_NAME]" at bounding box center [1025, 581] width 151 height 210
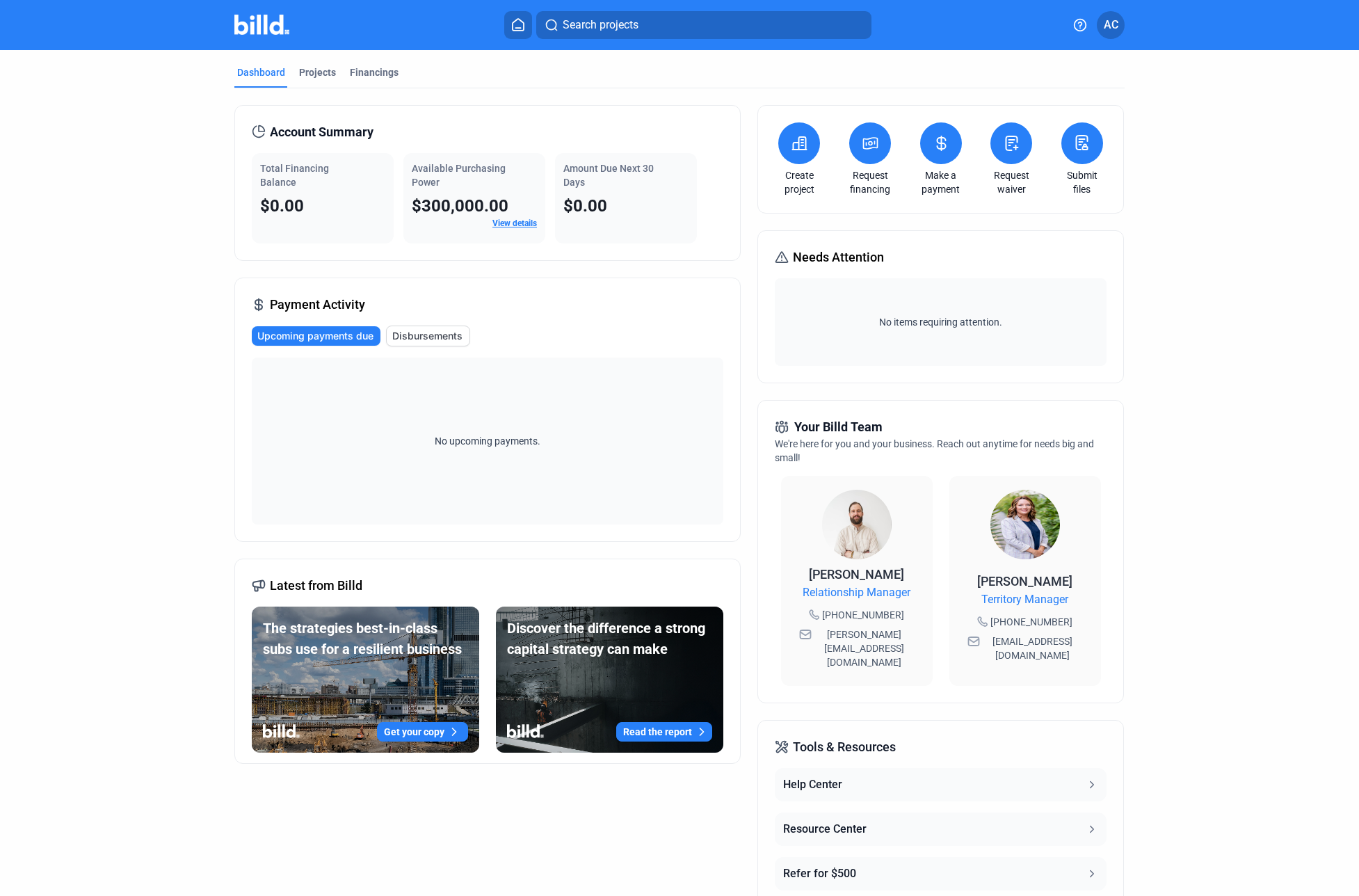
click at [1080, 577] on div "[PERSON_NAME] Territory Manager [PHONE_NUMBER] [EMAIL_ADDRESS][DOMAIN_NAME]" at bounding box center [1025, 581] width 151 height 210
drag, startPoint x: 970, startPoint y: 574, endPoint x: 1075, endPoint y: 569, distance: 105.1
click at [1075, 569] on div "[PERSON_NAME] Territory Manager [PHONE_NUMBER] [EMAIL_ADDRESS][DOMAIN_NAME]" at bounding box center [1025, 581] width 151 height 210
click at [1076, 569] on div "[PERSON_NAME] Territory Manager [PHONE_NUMBER] [EMAIL_ADDRESS][DOMAIN_NAME]" at bounding box center [1025, 581] width 151 height 210
drag, startPoint x: 970, startPoint y: 578, endPoint x: 1073, endPoint y: 570, distance: 103.3
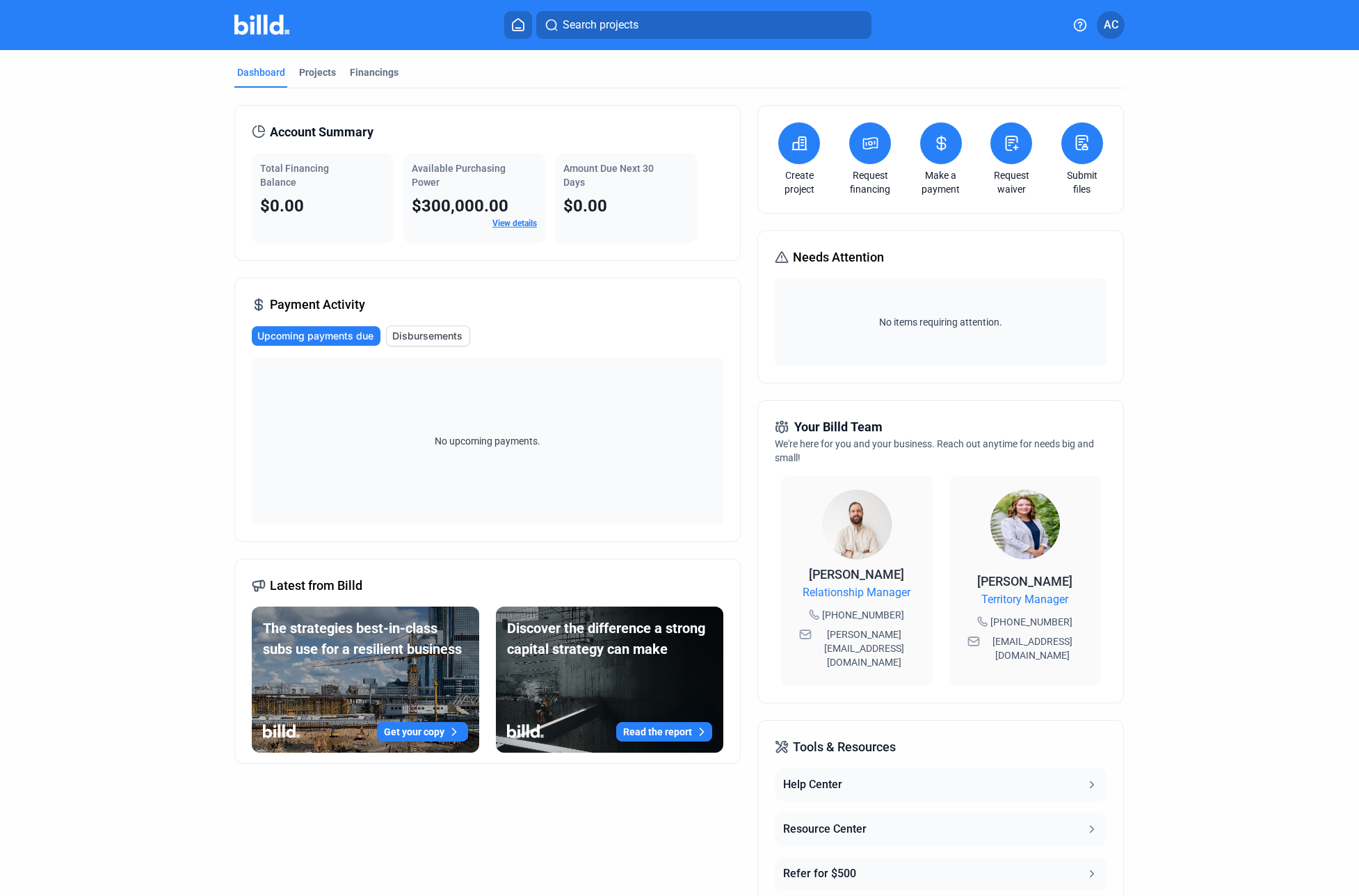
click at [1073, 572] on div "[PERSON_NAME]" at bounding box center [1025, 581] width 95 height 20
